Goal: Task Accomplishment & Management: Manage account settings

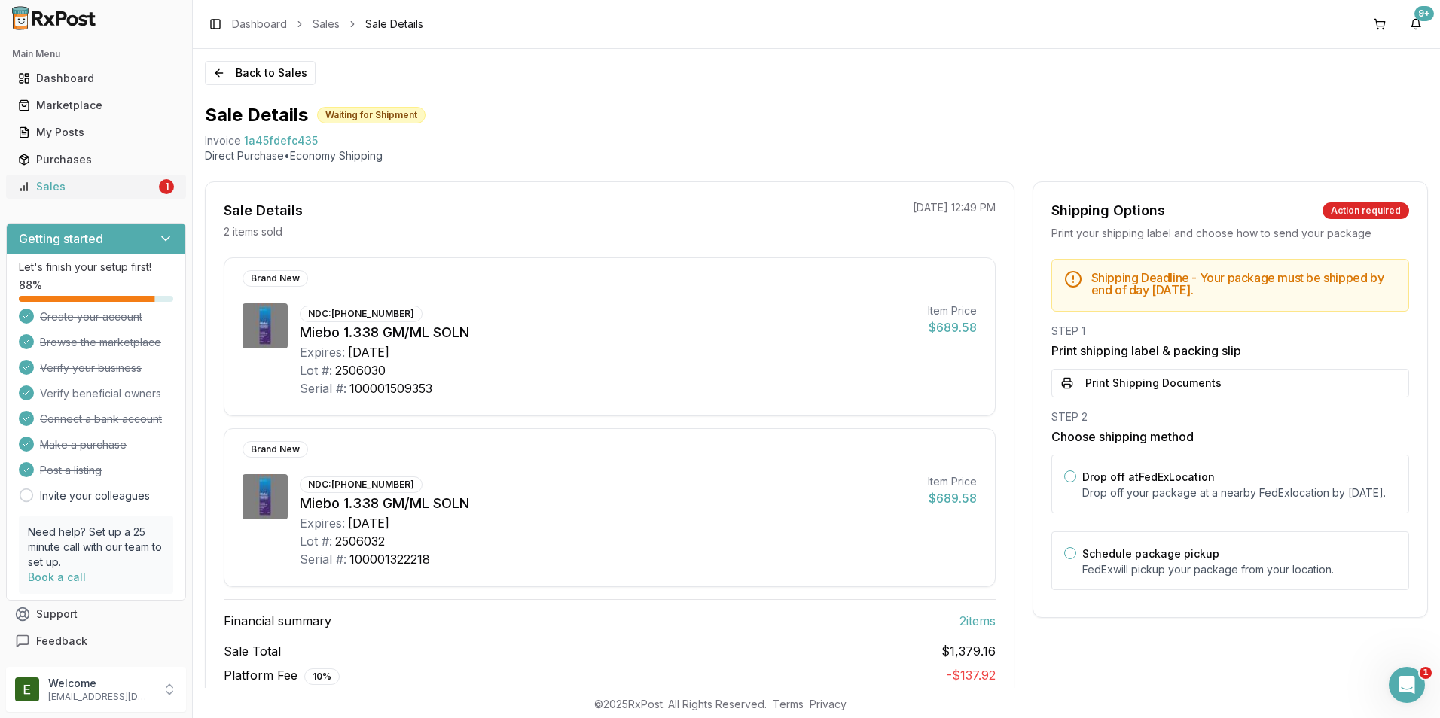
click at [94, 181] on div "Sales" at bounding box center [87, 186] width 138 height 15
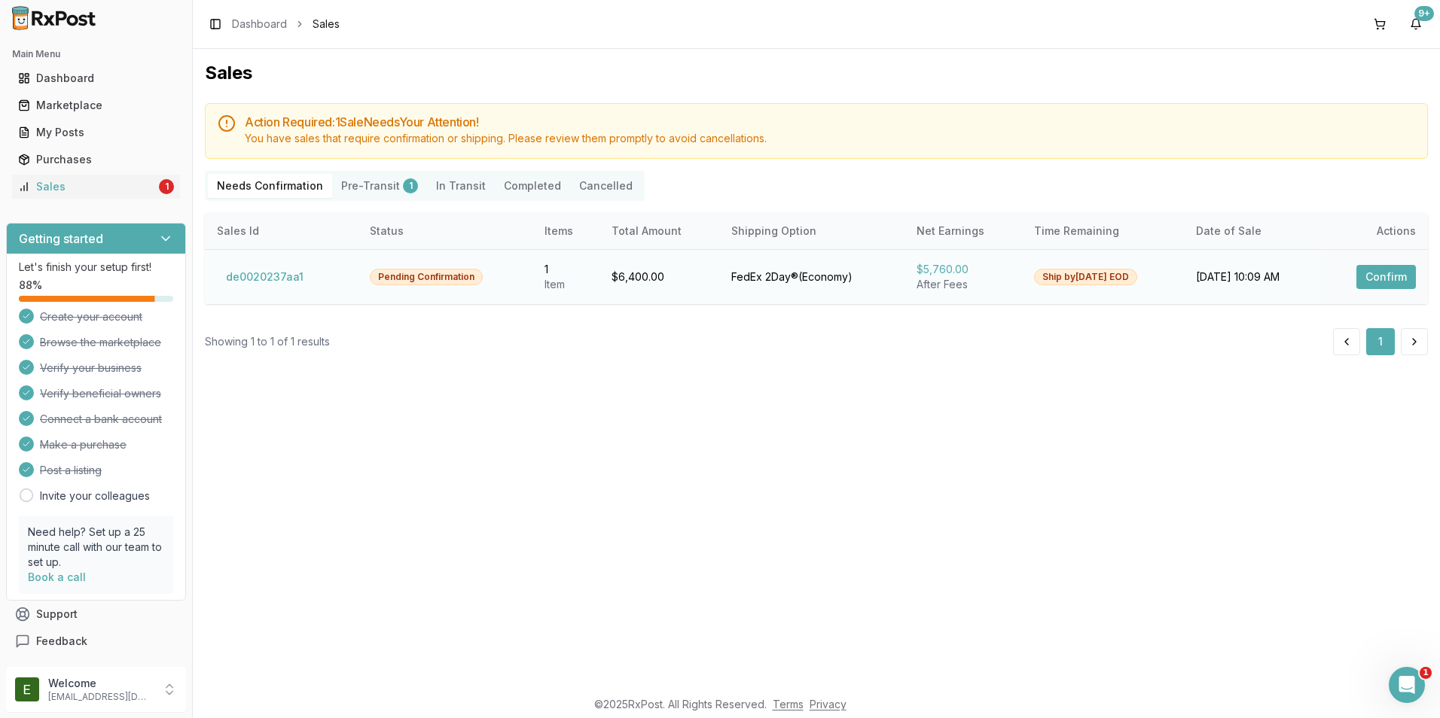
click at [1370, 275] on button "Confirm" at bounding box center [1385, 277] width 59 height 24
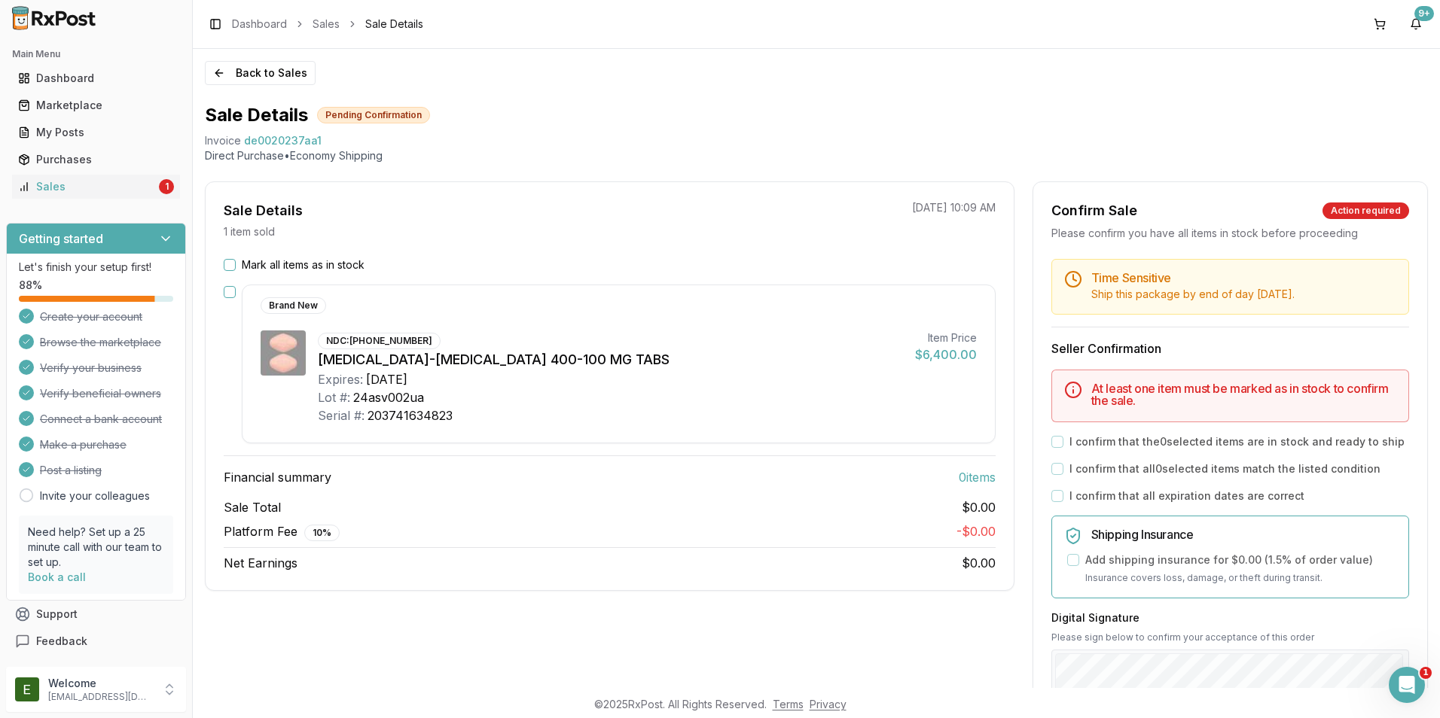
click at [232, 264] on button "Mark all items as in stock" at bounding box center [230, 265] width 12 height 12
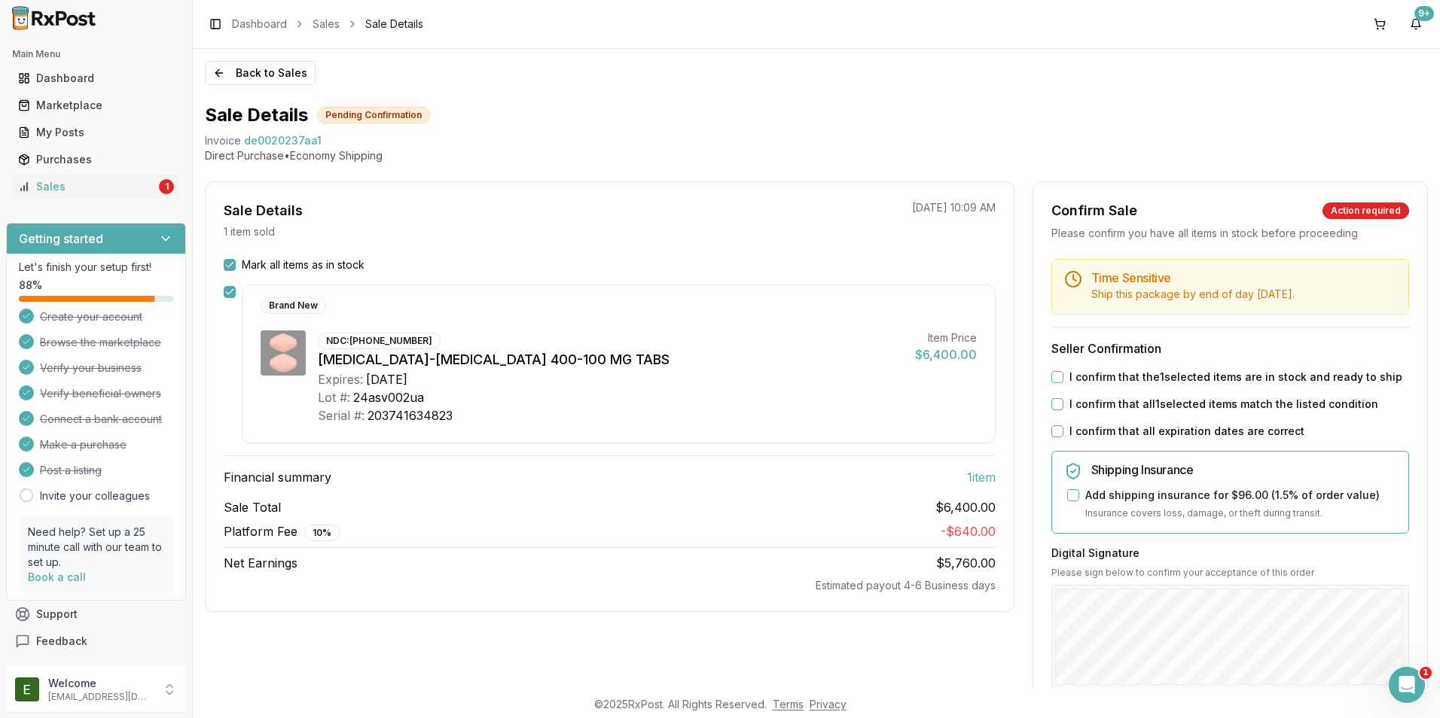
click at [1054, 378] on button "I confirm that the 1 selected items are in stock and ready to ship" at bounding box center [1057, 377] width 12 height 12
click at [1055, 402] on button "I confirm that all 1 selected items match the listed condition" at bounding box center [1057, 404] width 12 height 12
click at [1051, 431] on button "I confirm that all expiration dates are correct" at bounding box center [1057, 431] width 12 height 12
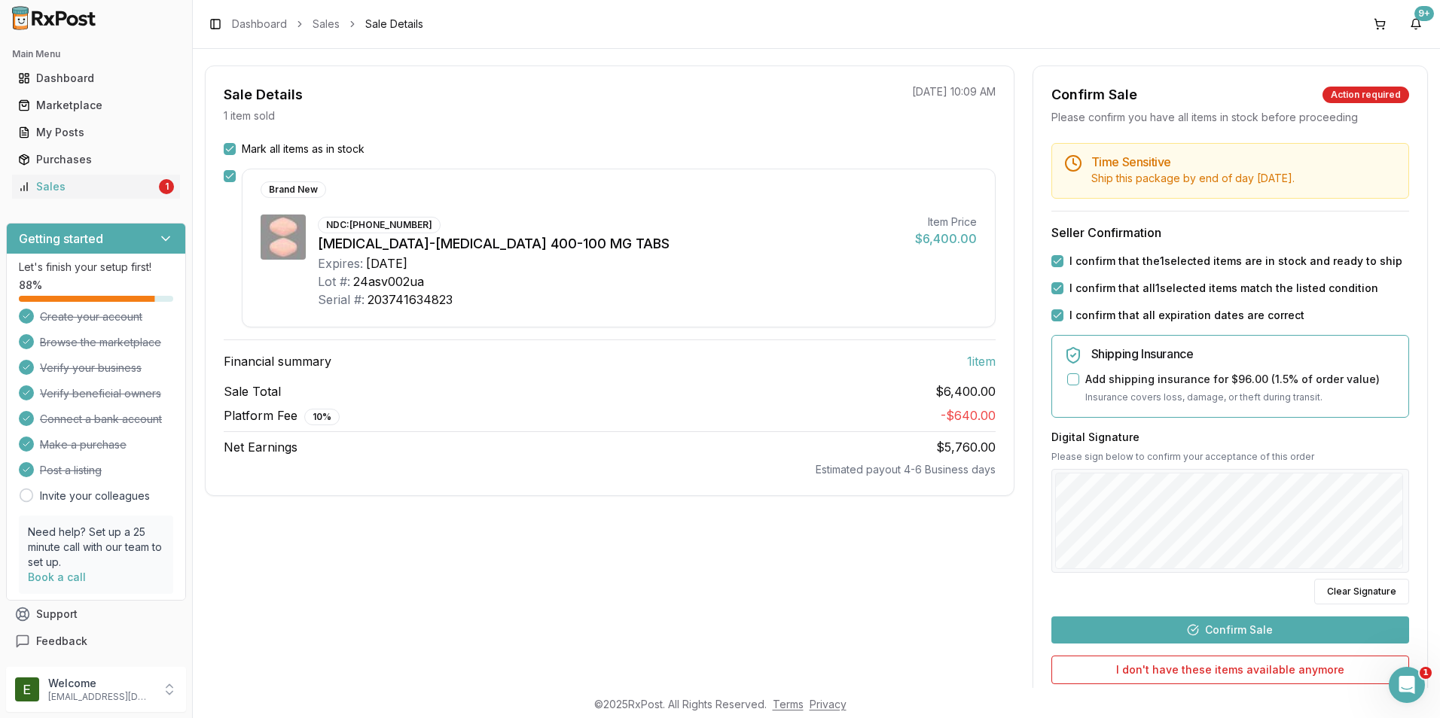
scroll to position [151, 0]
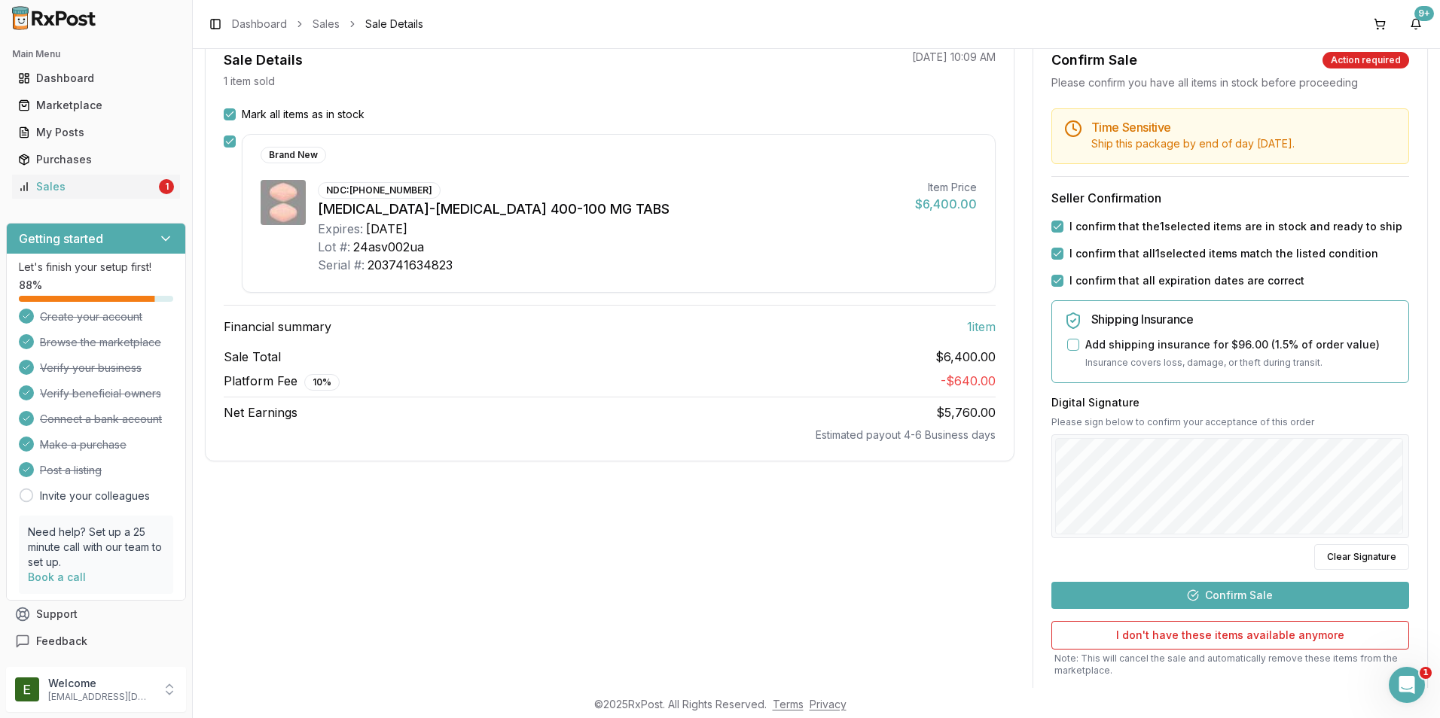
click at [1216, 598] on button "Confirm Sale" at bounding box center [1230, 595] width 358 height 27
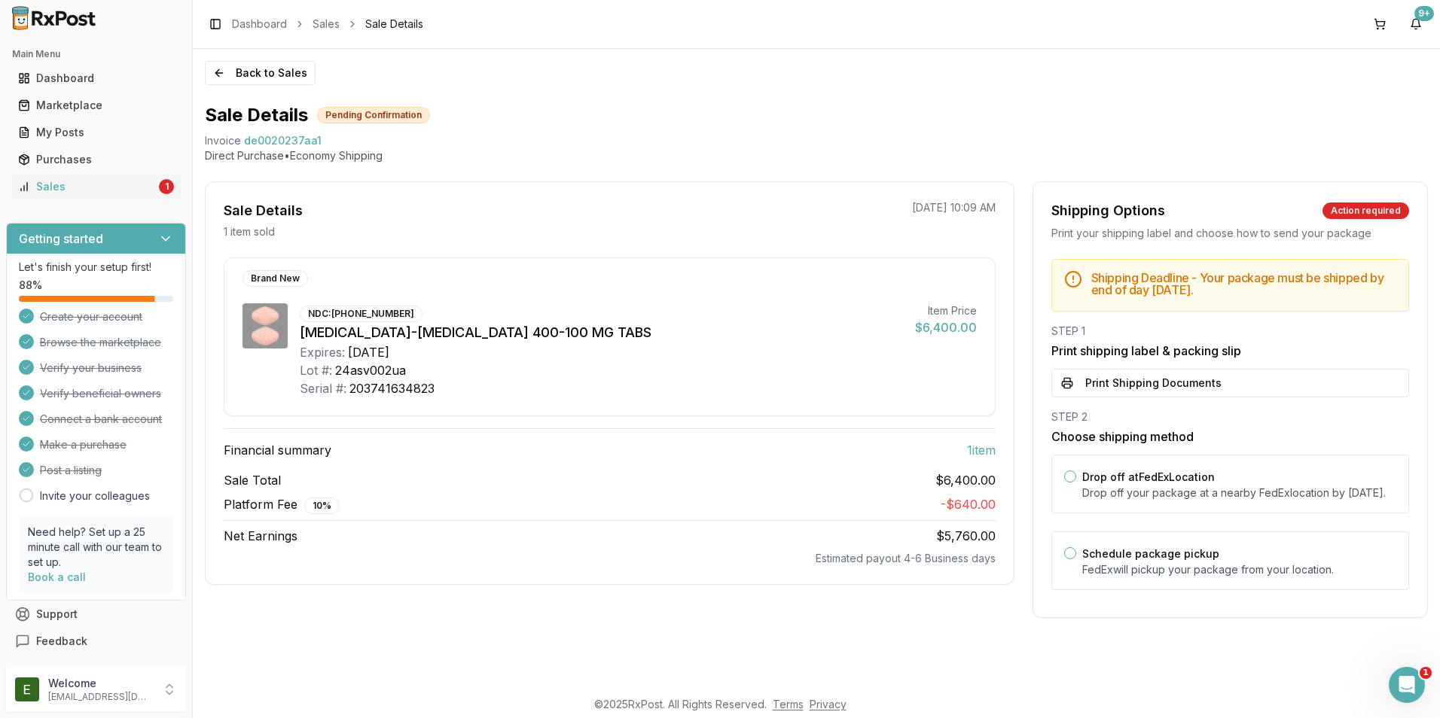
scroll to position [0, 0]
click at [1164, 383] on button "Print Shipping Documents" at bounding box center [1230, 383] width 358 height 29
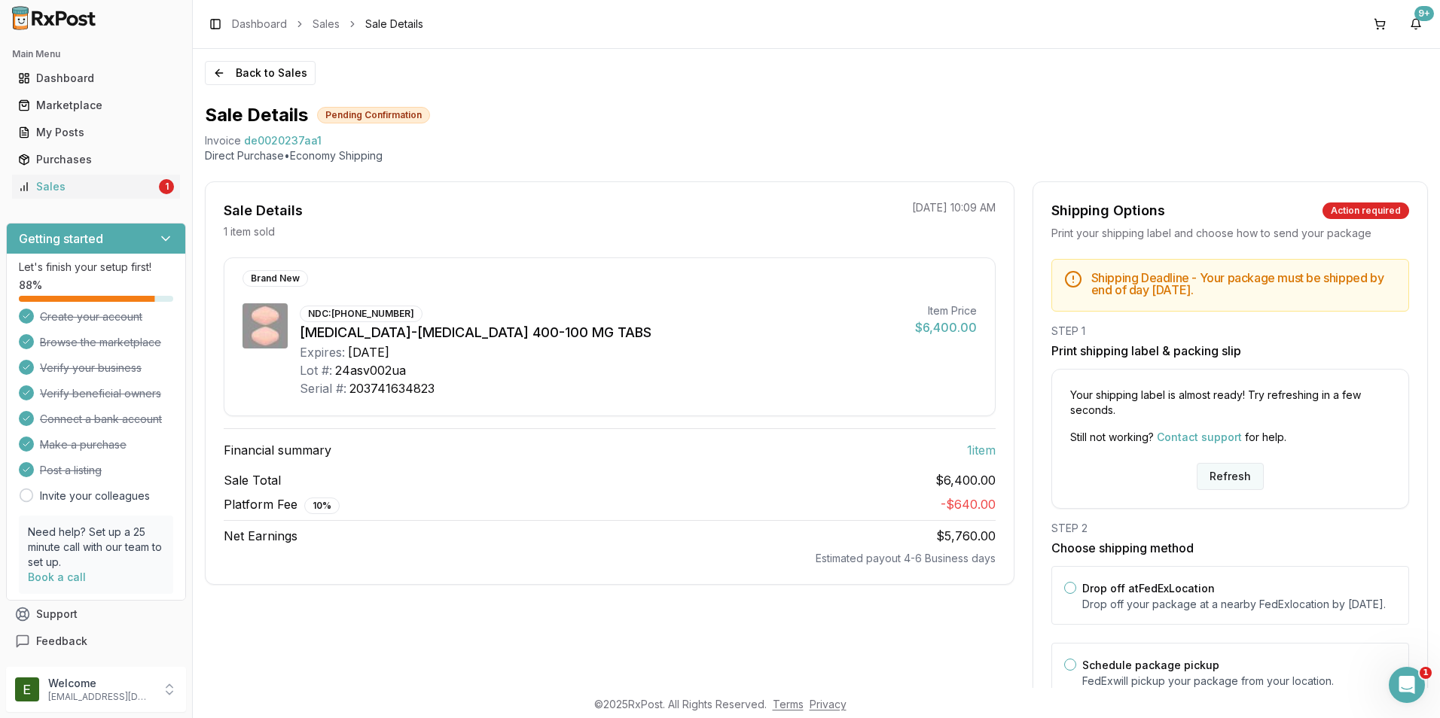
click at [1235, 474] on button "Refresh" at bounding box center [1229, 476] width 67 height 27
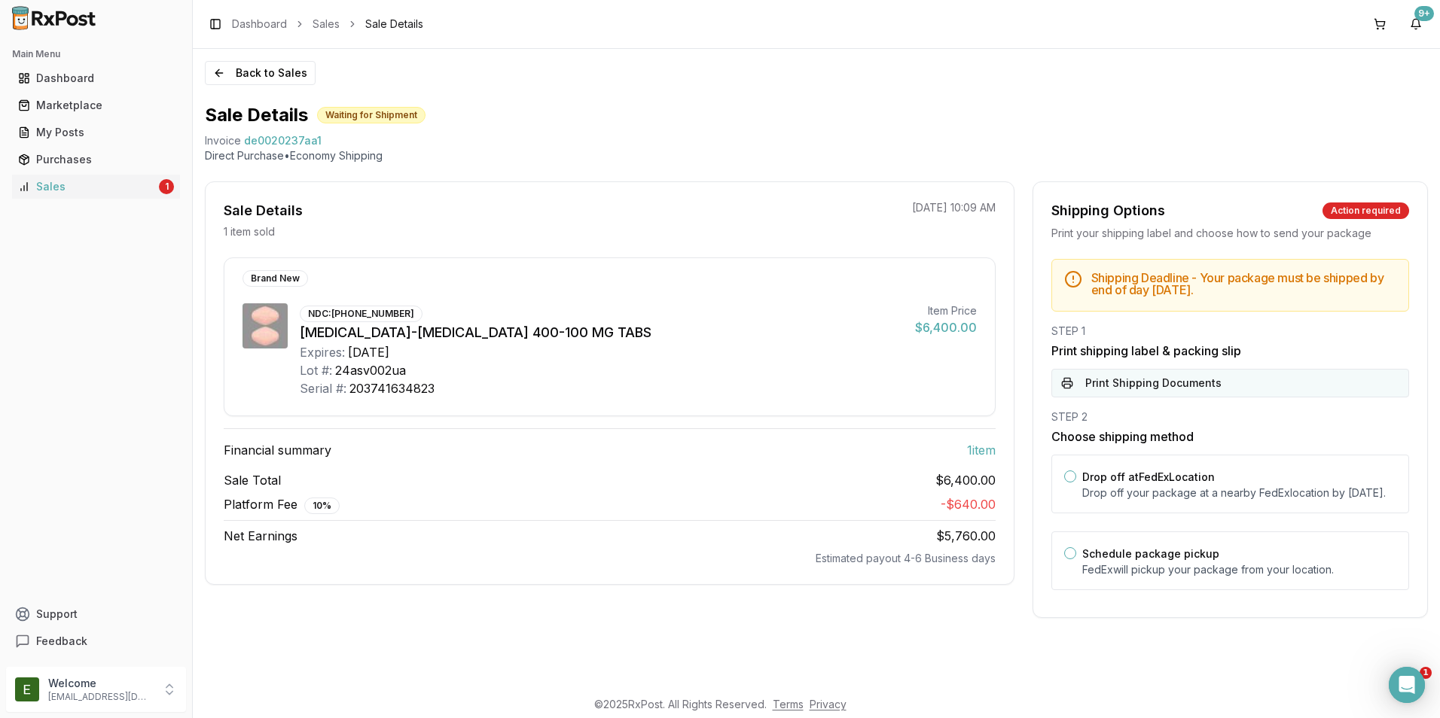
click at [1195, 383] on button "Print Shipping Documents" at bounding box center [1230, 383] width 358 height 29
